Goal: Information Seeking & Learning: Learn about a topic

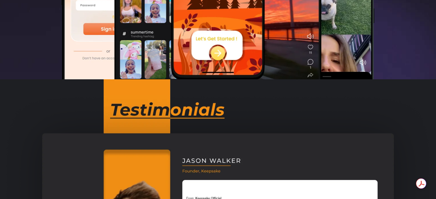
scroll to position [332, 0]
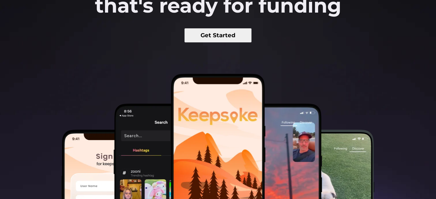
scroll to position [137, 0]
click at [222, 42] on button "Get Started" at bounding box center [218, 35] width 67 height 14
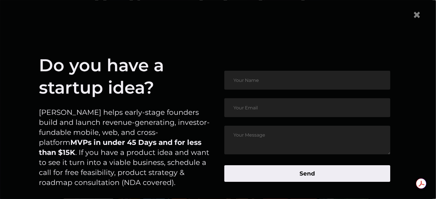
scroll to position [26, 0]
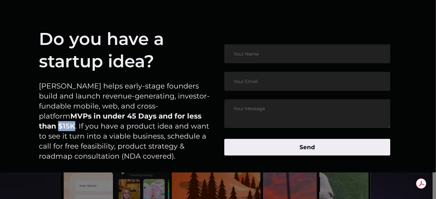
drag, startPoint x: 135, startPoint y: 116, endPoint x: 153, endPoint y: 116, distance: 17.2
click at [153, 116] on p "Byldd helps early-stage founders build and launch revenue-generating, investor-…" at bounding box center [124, 121] width 171 height 80
click at [155, 166] on div "Do you have a startup idea? Byldd helps early-stage founders build and launch r…" at bounding box center [124, 100] width 171 height 144
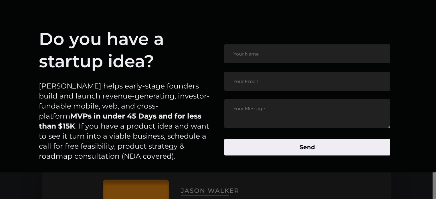
scroll to position [302, 0]
click at [199, 180] on article "Do you have a startup idea? Byldd helps early-stage founders build and launch r…" at bounding box center [218, 100] width 406 height 190
click at [189, 181] on article "Do you have a startup idea? Byldd helps early-stage founders build and launch r…" at bounding box center [218, 100] width 406 height 190
click at [286, 56] on input "text" at bounding box center [307, 53] width 166 height 19
click at [262, 85] on input "email" at bounding box center [307, 81] width 166 height 19
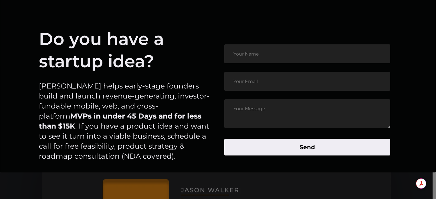
click at [258, 119] on textarea at bounding box center [307, 113] width 166 height 29
click at [303, 148] on button "Send" at bounding box center [307, 147] width 166 height 17
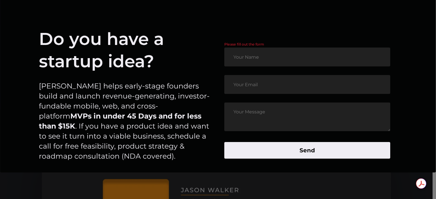
click at [191, 141] on p "Byldd helps early-stage founders build and launch revenue-generating, investor-…" at bounding box center [124, 121] width 171 height 80
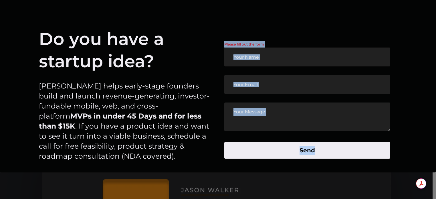
drag, startPoint x: 172, startPoint y: 171, endPoint x: 365, endPoint y: 182, distance: 193.1
click at [365, 182] on article "Do you have a startup idea? Byldd helps early-stage founders build and launch r…" at bounding box center [218, 100] width 406 height 190
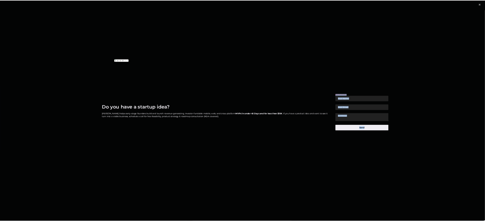
scroll to position [0, 0]
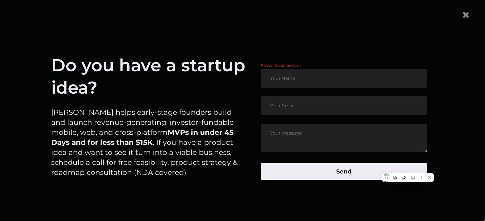
click at [173, 31] on article "Do you have a startup idea? Byldd helps early-stage founders build and launch r…" at bounding box center [242, 121] width 455 height 180
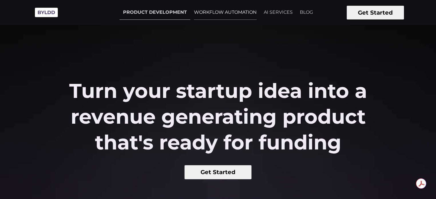
click at [225, 13] on link "WORKFLOW AUTOMATION" at bounding box center [226, 12] width 70 height 14
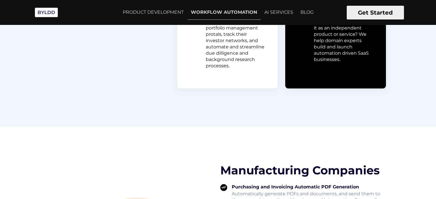
scroll to position [528, 0]
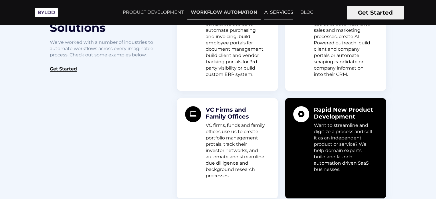
click at [283, 16] on link "AI SERVICES" at bounding box center [279, 12] width 36 height 14
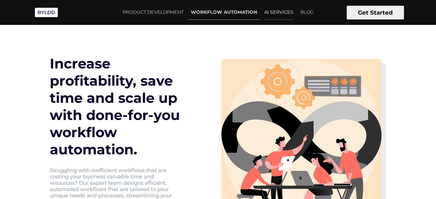
click at [280, 12] on link "AI SERVICES" at bounding box center [279, 12] width 36 height 14
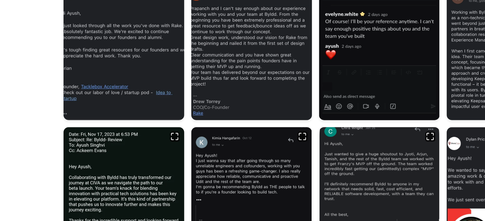
scroll to position [251, 0]
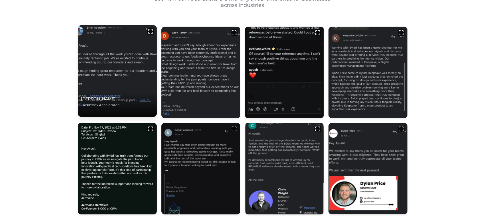
click at [110, 98] on p "[PERSON_NAME]" at bounding box center [117, 99] width 72 height 6
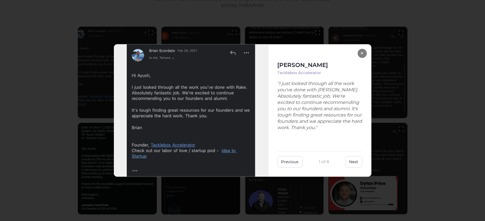
click at [362, 54] on button "×" at bounding box center [362, 53] width 9 height 9
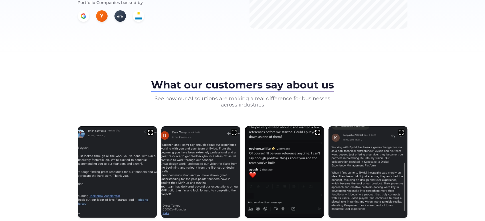
scroll to position [0, 0]
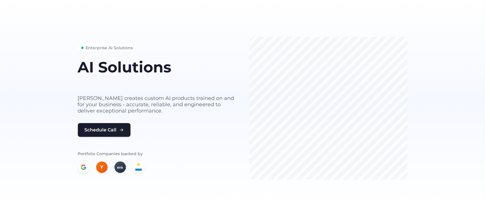
click at [188, 68] on h1 "AI Solutions" at bounding box center [157, 67] width 158 height 16
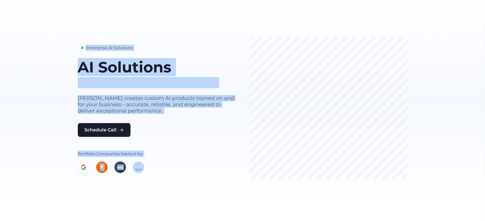
click at [302, 73] on section "Enterprise AI Solutions AI Solutions built for your business needs [PERSON_NAME…" at bounding box center [242, 101] width 485 height 203
click at [157, 109] on p "Byldd creates custom AI products trained on and for your business - accurate, r…" at bounding box center [157, 104] width 158 height 19
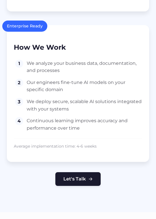
scroll to position [596, 0]
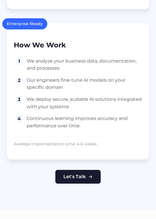
click at [33, 21] on div "Enterprise Ready" at bounding box center [24, 23] width 45 height 11
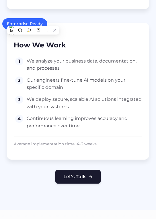
click at [47, 98] on span "We deploy secure, scalable AI solutions integrated with your systems" at bounding box center [84, 103] width 115 height 15
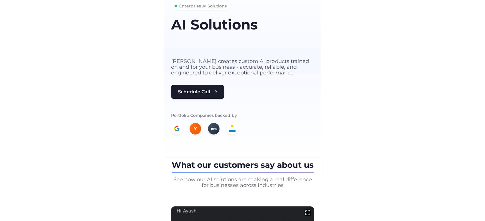
scroll to position [34, 0]
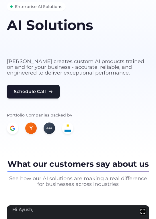
click at [45, 8] on span "Enterprise AI Solutions" at bounding box center [38, 6] width 47 height 6
click at [35, 60] on p "Byldd creates custom AI products trained on and for your business - accurate, r…" at bounding box center [78, 67] width 142 height 17
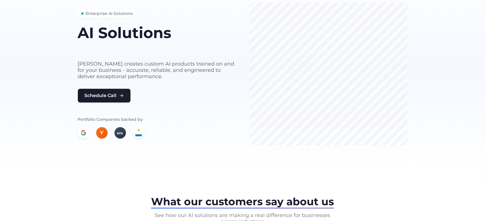
scroll to position [0, 0]
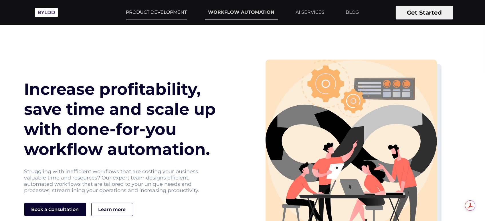
drag, startPoint x: 0, startPoint y: 0, endPoint x: 157, endPoint y: 16, distance: 157.6
click at [157, 16] on link "PRODUCT DEVELOPMENT" at bounding box center [157, 12] width 68 height 14
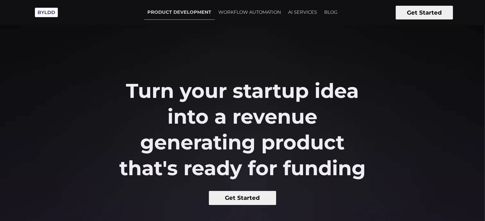
click at [227, 71] on section "Turn your startup idea into a revenue generating product that's ready for fundi…" at bounding box center [242, 218] width 485 height 437
click at [252, 12] on link "WORKFLOW AUTOMATION" at bounding box center [250, 12] width 70 height 14
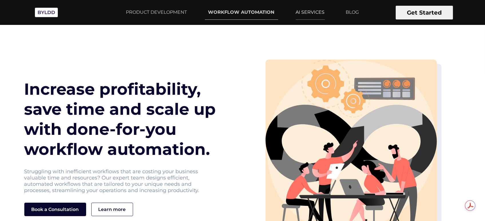
click at [305, 16] on link "AI SERVICES" at bounding box center [310, 12] width 36 height 14
